Goal: Information Seeking & Learning: Learn about a topic

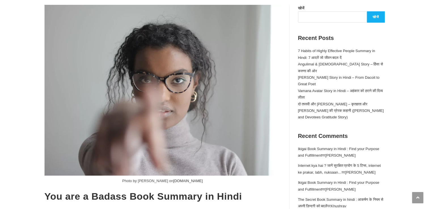
scroll to position [82, 0]
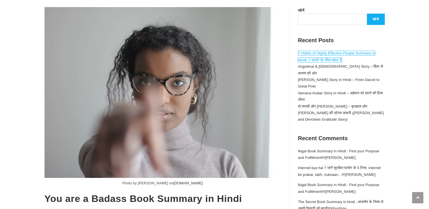
click at [321, 58] on link "7 Habits of Highly Effective People Summary in Hindi: 7 आदतें जो जीवन बदल दें" at bounding box center [336, 56] width 77 height 11
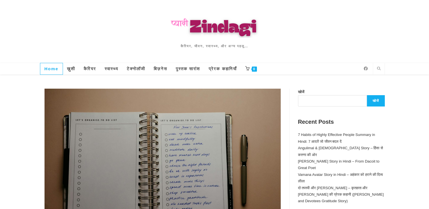
click at [48, 69] on span "Home" at bounding box center [52, 68] width 14 height 5
